Goal: Entertainment & Leisure: Browse casually

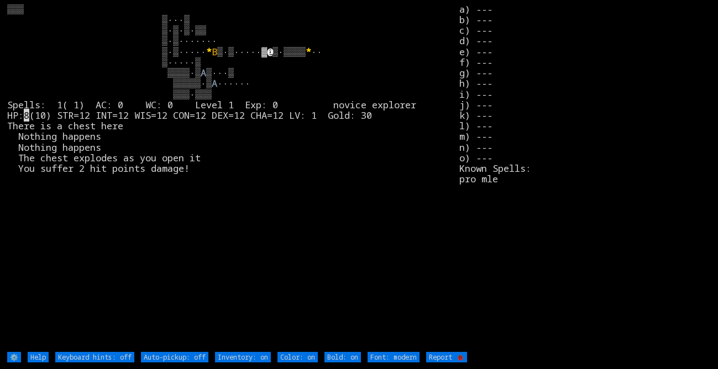
type off "Auto-pickup: on"
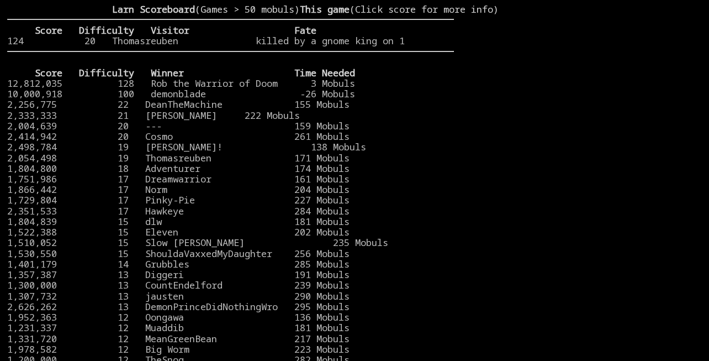
click at [578, 119] on stats at bounding box center [578, 173] width 248 height 339
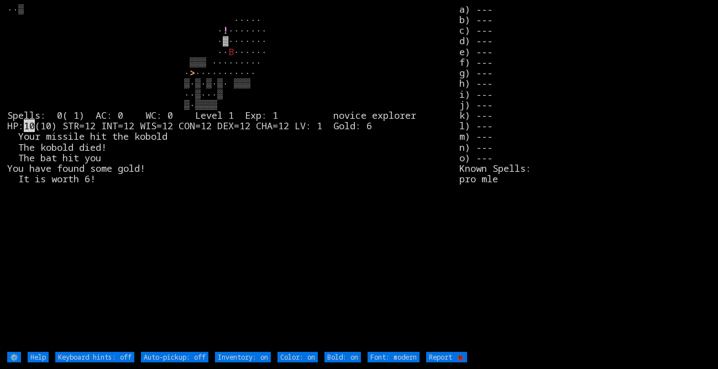
type off "Auto-pickup: on"
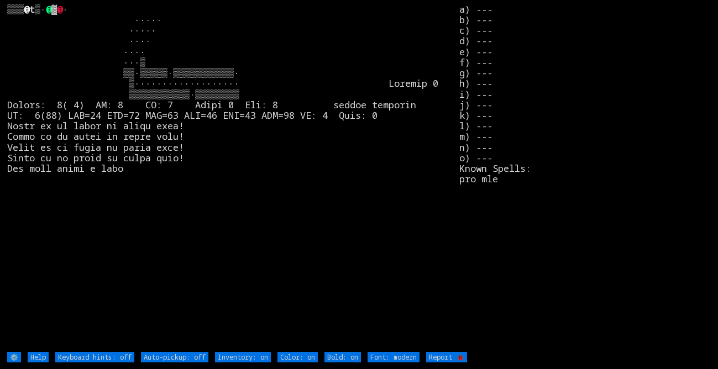
type off "Auto-pickup: on"
